Goal: Entertainment & Leisure: Consume media (video, audio)

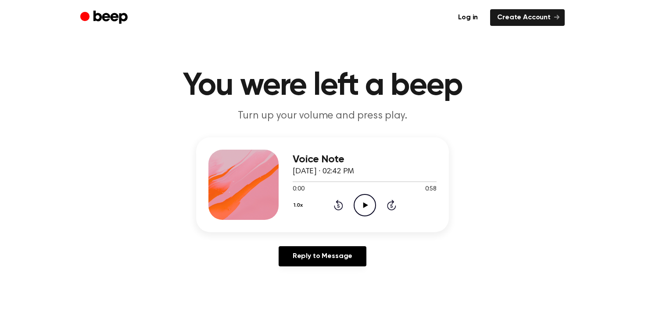
click at [368, 204] on icon "Play Audio" at bounding box center [365, 205] width 22 height 22
click at [382, 180] on div at bounding box center [365, 181] width 144 height 7
click at [415, 179] on div at bounding box center [365, 181] width 144 height 7
click at [369, 205] on icon "Play Audio" at bounding box center [365, 205] width 22 height 22
click at [334, 180] on div at bounding box center [365, 181] width 144 height 7
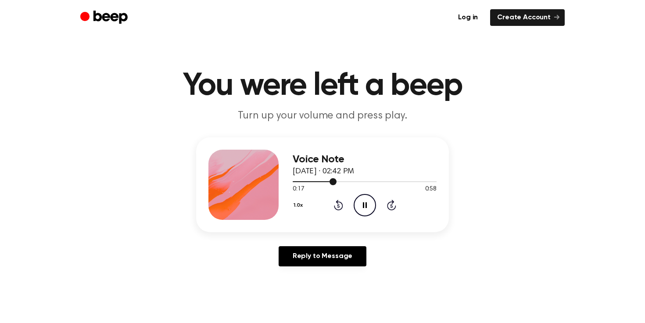
click at [386, 181] on div at bounding box center [365, 181] width 144 height 1
